Goal: Understand process/instructions: Learn how to perform a task or action

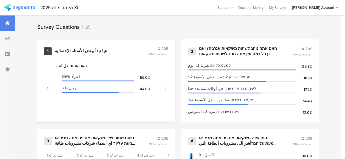
scroll to position [220, 0]
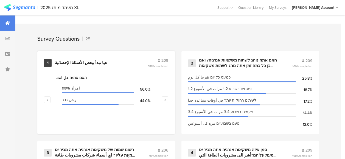
click at [84, 66] on div "هيا نبدأ ببعض الأسئلة الإحصائية" at bounding box center [81, 62] width 52 height 5
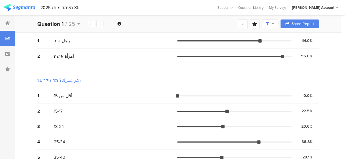
scroll to position [55, 0]
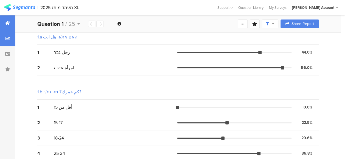
click at [8, 23] on icon at bounding box center [7, 23] width 5 height 4
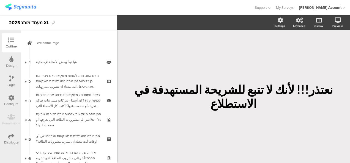
scroll to position [459, 0]
